Goal: Task Accomplishment & Management: Manage account settings

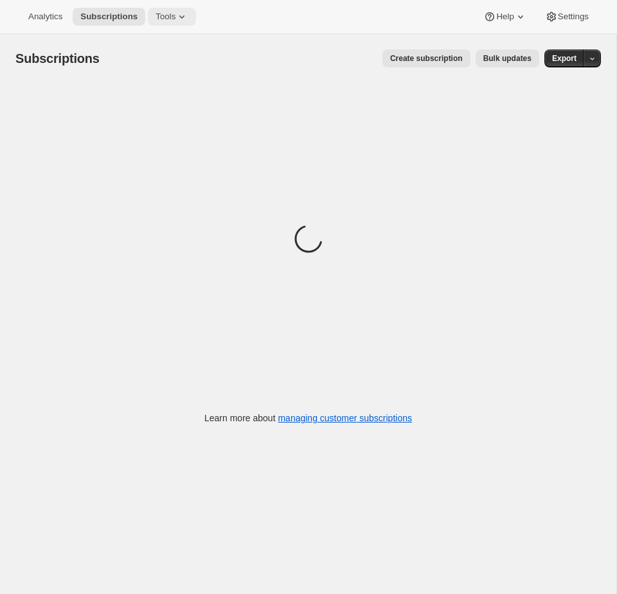
click at [167, 11] on button "Tools" at bounding box center [172, 17] width 48 height 18
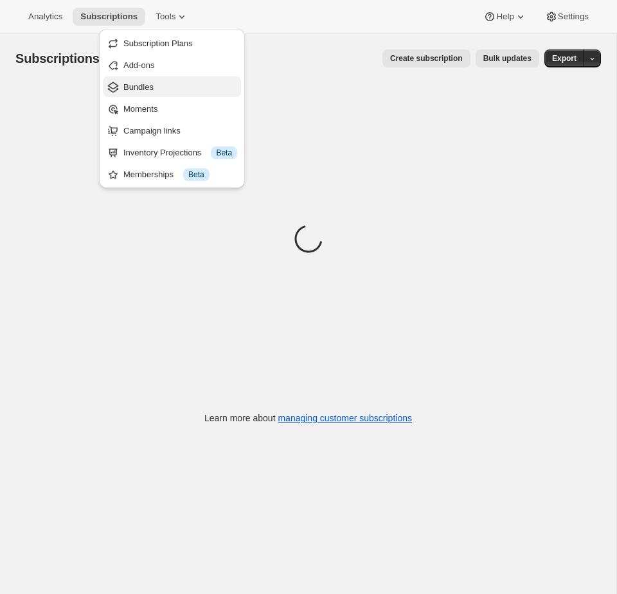
click at [158, 84] on span "Bundles" at bounding box center [180, 87] width 114 height 13
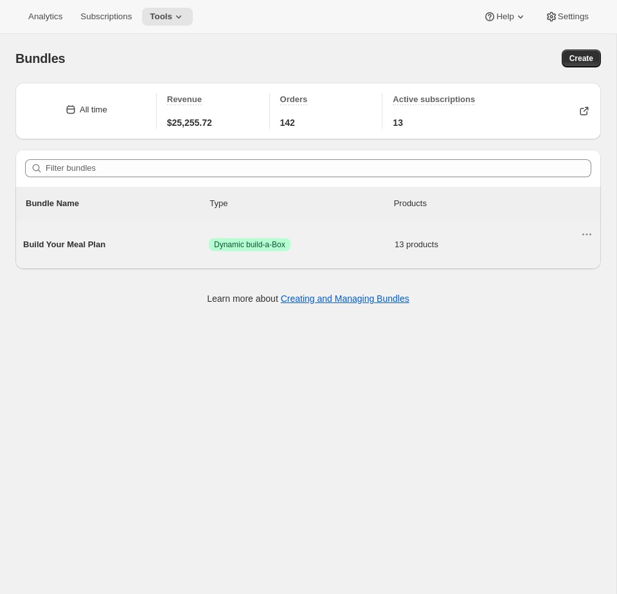
click at [324, 245] on span "Success Dynamic build-a-Box" at bounding box center [302, 244] width 186 height 13
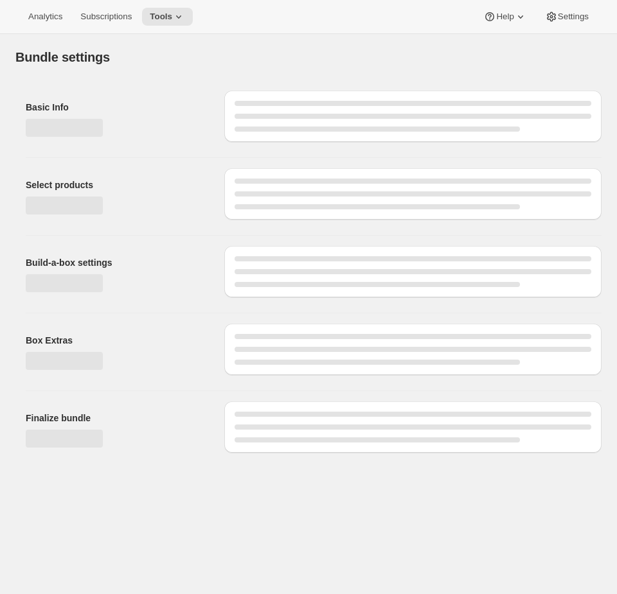
type input "Build Your Meal Plan"
radio input "true"
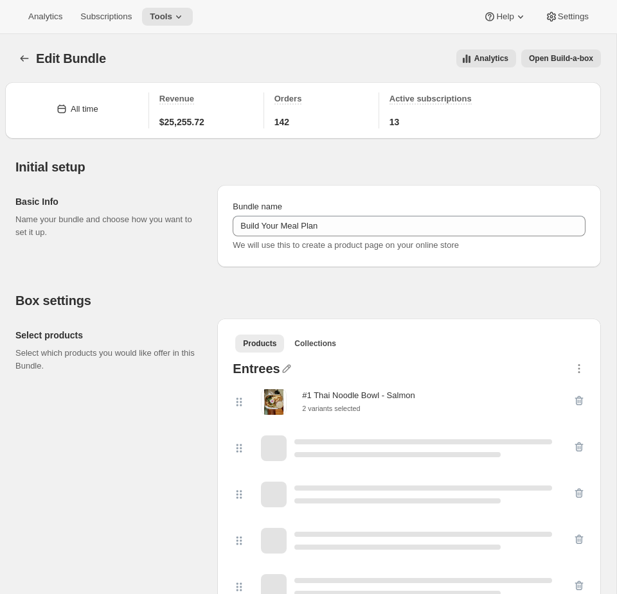
click at [572, 51] on button "Open Build-a-box" at bounding box center [561, 58] width 80 height 18
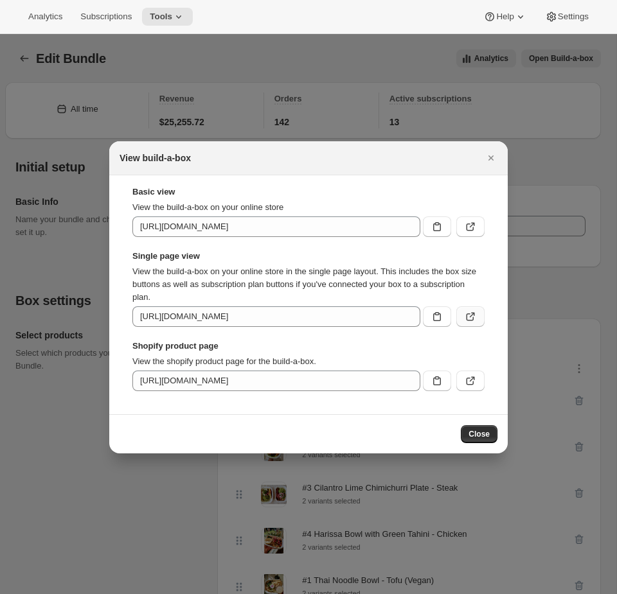
click at [475, 313] on icon ":r3m:" at bounding box center [470, 316] width 13 height 13
click at [31, 175] on div at bounding box center [308, 297] width 617 height 594
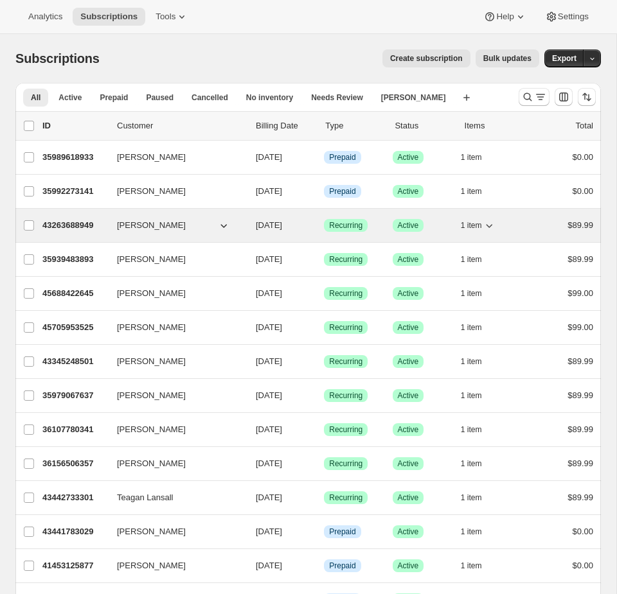
click at [435, 222] on p "Success Active" at bounding box center [422, 225] width 58 height 13
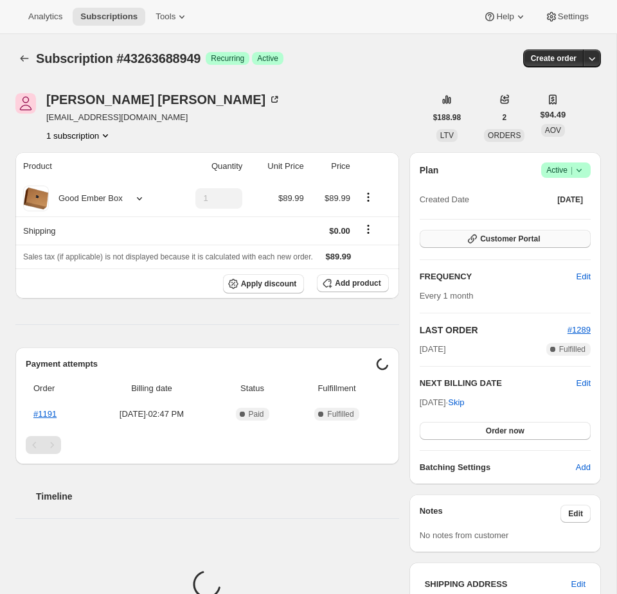
click at [509, 236] on span "Customer Portal" at bounding box center [510, 239] width 60 height 10
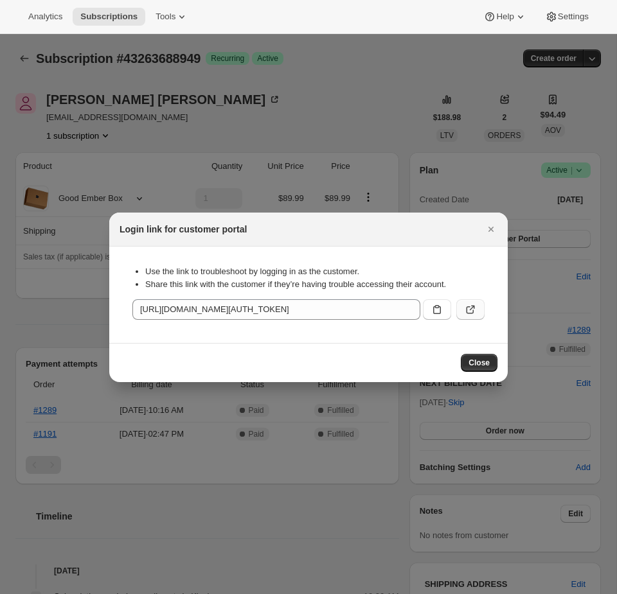
click at [477, 311] on button ":rbt:" at bounding box center [470, 309] width 28 height 21
